Goal: Information Seeking & Learning: Learn about a topic

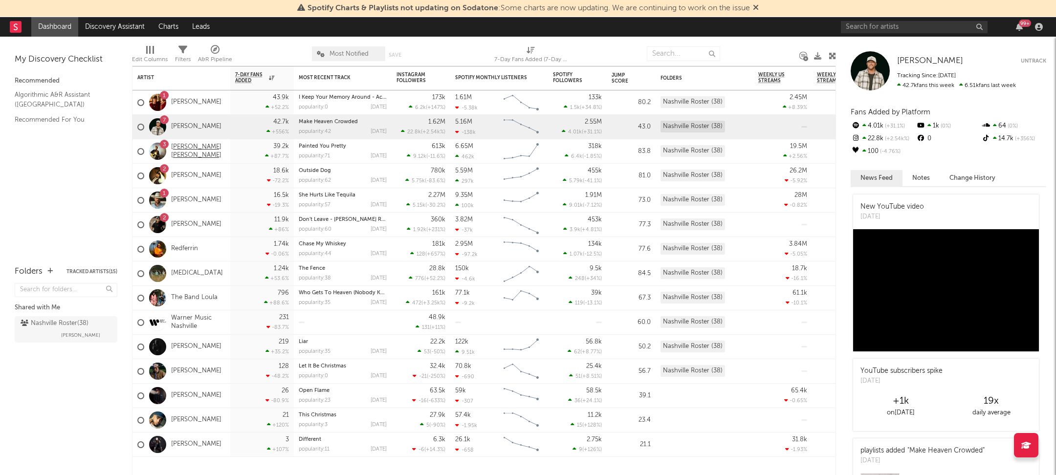
click at [192, 154] on link "[PERSON_NAME] [PERSON_NAME]" at bounding box center [198, 151] width 54 height 17
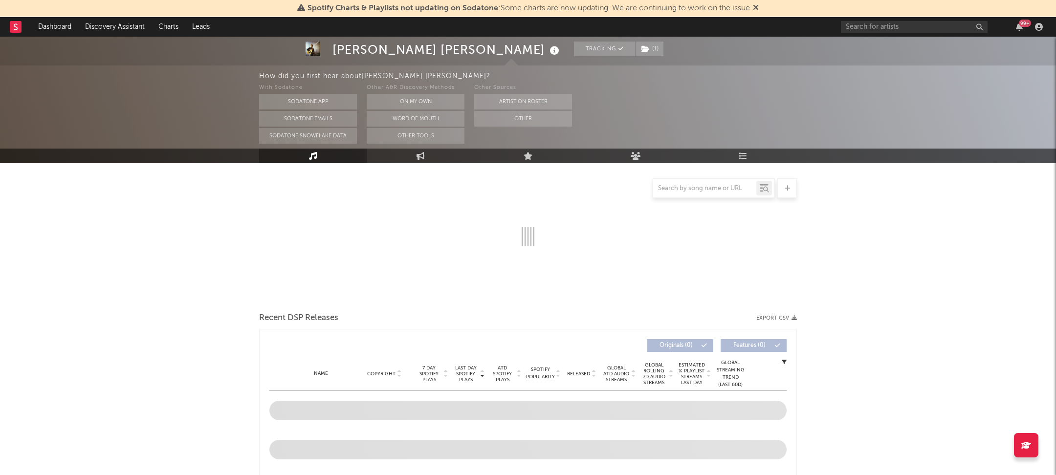
scroll to position [250, 0]
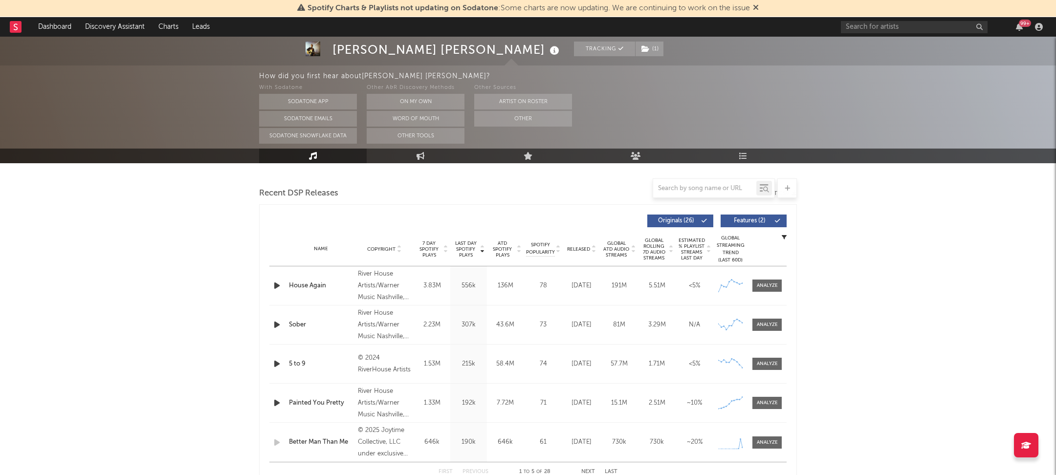
select select "6m"
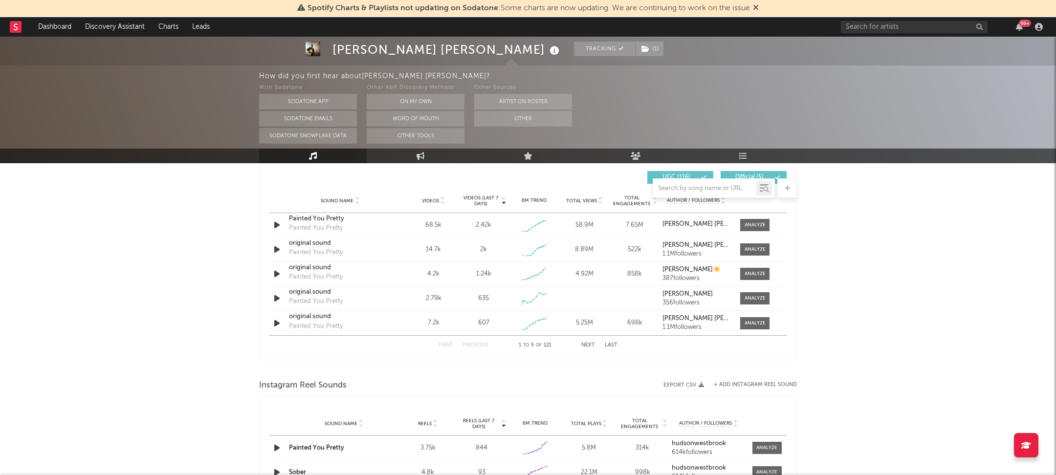
scroll to position [691, 0]
click at [752, 218] on span at bounding box center [754, 224] width 29 height 12
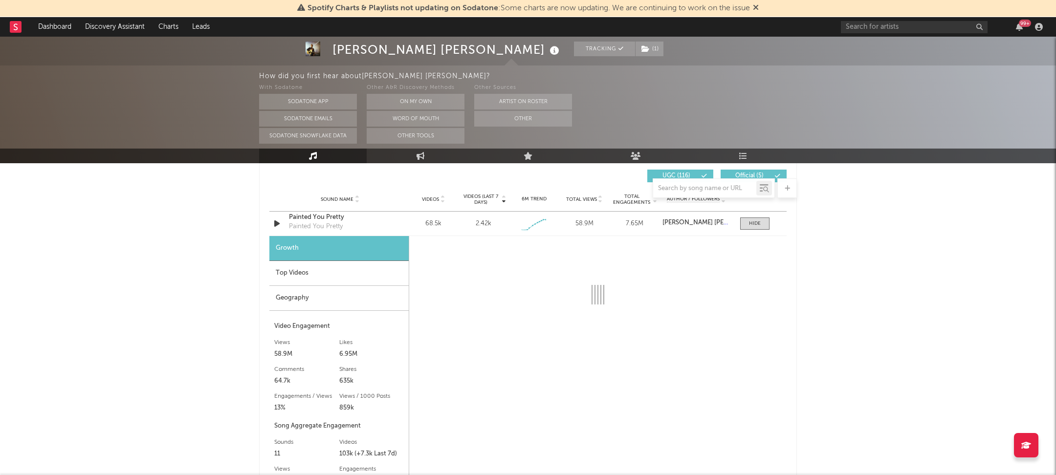
select select "1w"
